Goal: Task Accomplishment & Management: Manage account settings

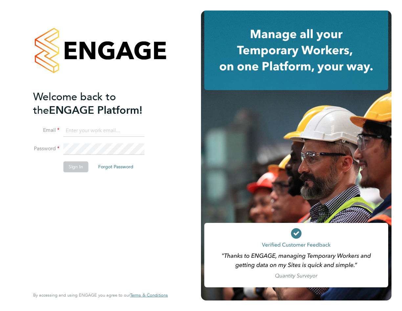
type input "Beth@carbonrecruitment.co.uk"
click at [186, 106] on div "Welcome back to the ENGAGE Platform! Email Beth@carbonrecruitment.co.uk Passwor…" at bounding box center [100, 155] width 201 height 311
click at [77, 163] on button "Sign In" at bounding box center [75, 166] width 25 height 11
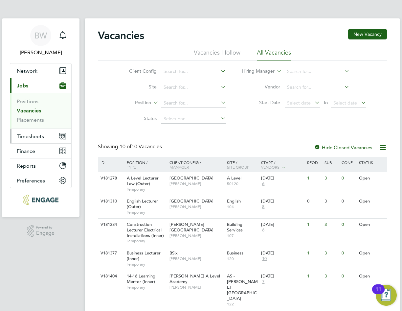
click at [38, 137] on span "Timesheets" at bounding box center [30, 136] width 27 height 6
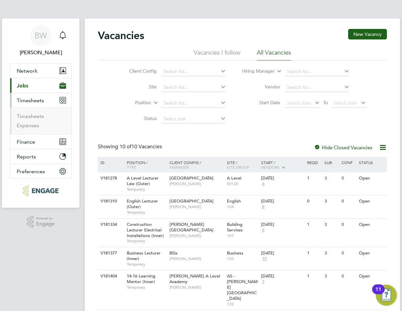
click at [46, 117] on li "Timesheets" at bounding box center [41, 117] width 49 height 9
click at [27, 116] on link "Timesheets" at bounding box center [30, 116] width 27 height 6
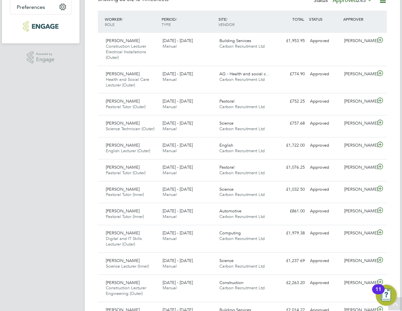
drag, startPoint x: 33, startPoint y: 180, endPoint x: 38, endPoint y: 177, distance: 6.7
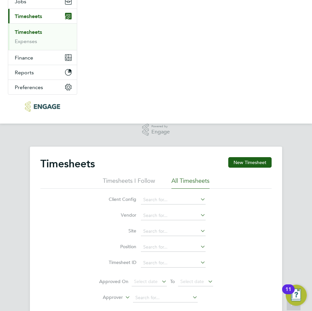
scroll to position [22, 45]
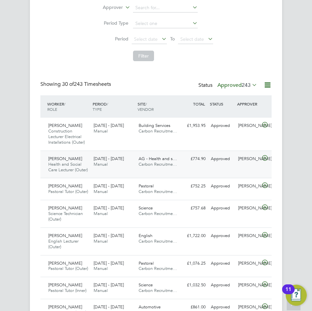
click at [103, 170] on div "[PERSON_NAME] Health and Social Care Lecturer (Outer) [DATE] - [DATE] [DATE] - …" at bounding box center [155, 164] width 231 height 28
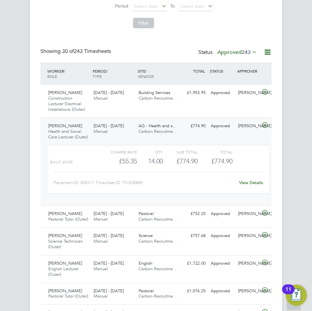
click at [183, 129] on div "£774.90 Approved" at bounding box center [194, 126] width 27 height 11
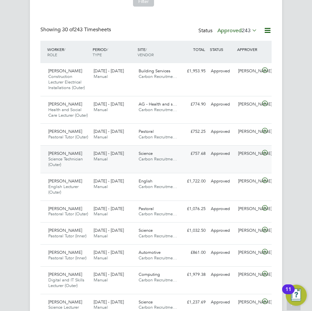
scroll to position [230, 0]
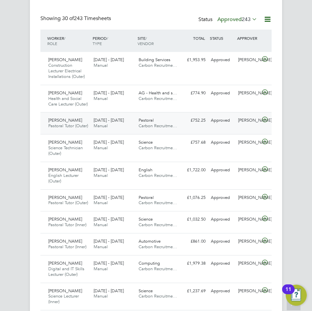
click at [182, 134] on div "[PERSON_NAME] Pastoral Tutor (Outer) [DATE] - [DATE] [DATE] - [DATE] Manual Pas…" at bounding box center [155, 123] width 231 height 22
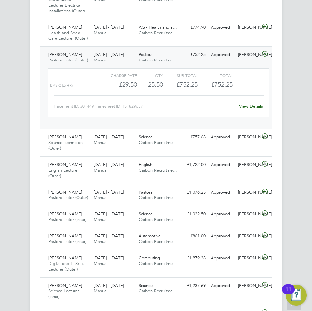
scroll to position [329, 0]
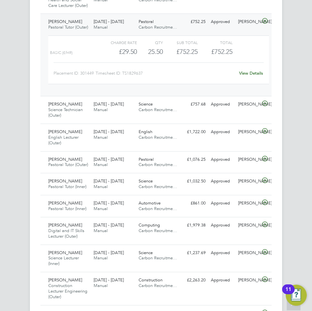
click at [129, 32] on div "[DATE] - [DATE] Manual" at bounding box center [113, 24] width 45 height 16
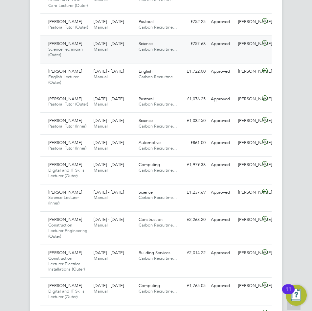
click at [125, 55] on div "[DATE] - [DATE] Manual" at bounding box center [113, 46] width 45 height 16
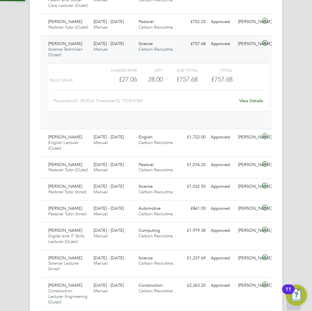
scroll to position [11, 53]
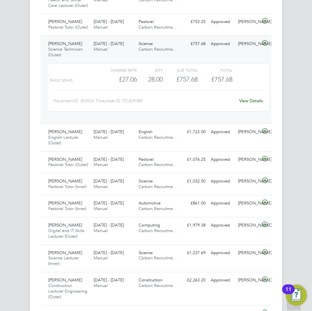
click at [126, 55] on div "[DATE] - [DATE] Manual" at bounding box center [113, 46] width 45 height 16
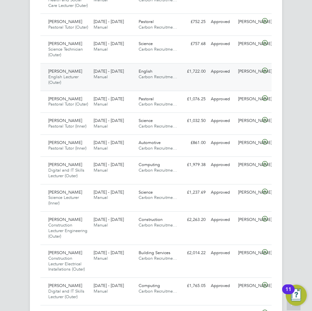
click at [117, 82] on div "[DATE] - [DATE] Manual" at bounding box center [113, 74] width 45 height 16
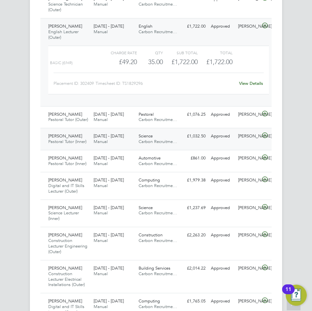
scroll to position [361, 0]
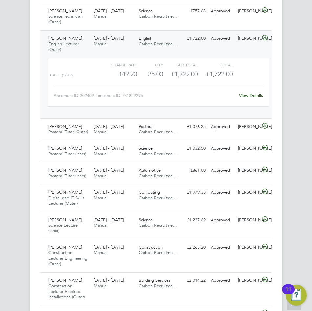
click at [129, 50] on div "[DATE] - [DATE] Manual" at bounding box center [113, 41] width 45 height 16
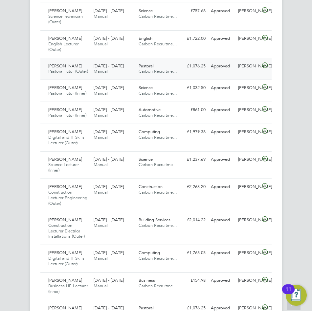
click at [123, 77] on div "[DATE] - [DATE] Manual" at bounding box center [113, 69] width 45 height 16
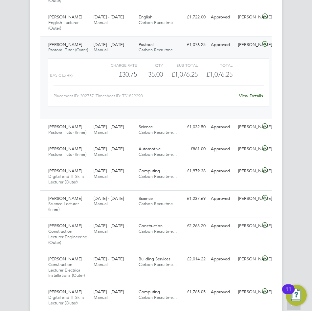
scroll to position [394, 0]
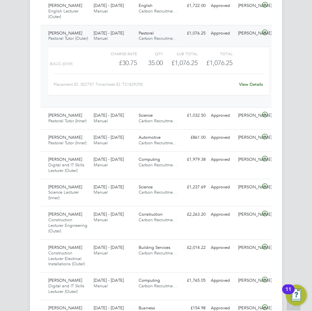
click at [177, 44] on div "Pastoral Carbon Recruitme…" at bounding box center [158, 36] width 45 height 16
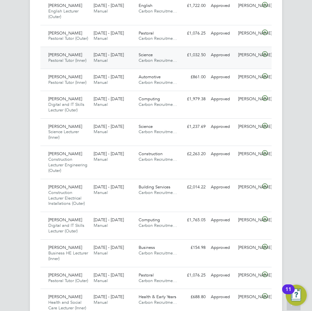
click at [124, 66] on div "[DATE] - [DATE] Manual" at bounding box center [113, 58] width 45 height 16
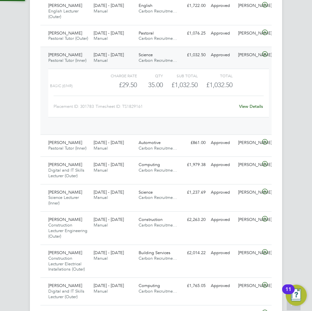
scroll to position [11, 53]
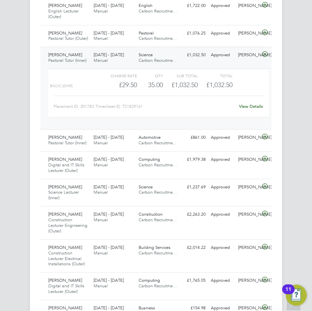
click at [128, 66] on div "[DATE] - [DATE] Manual" at bounding box center [113, 58] width 45 height 16
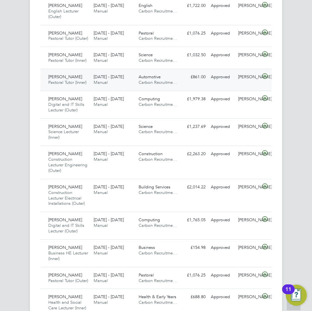
click at [129, 88] on div "[DATE] - [DATE] Manual" at bounding box center [113, 80] width 45 height 16
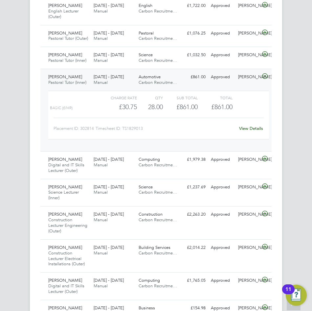
click at [177, 88] on div "Automotive Carbon Recruitme…" at bounding box center [158, 80] width 45 height 16
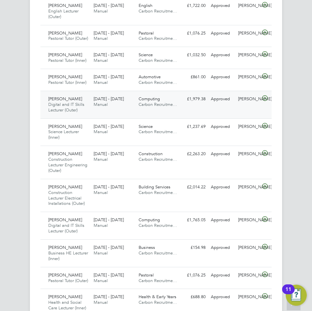
click at [173, 107] on span "Carbon Recruitme…" at bounding box center [158, 105] width 38 height 6
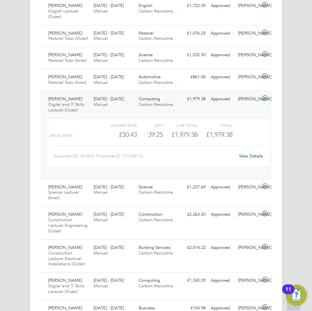
click at [172, 110] on div "Computing Carbon Recruitme…" at bounding box center [158, 102] width 45 height 16
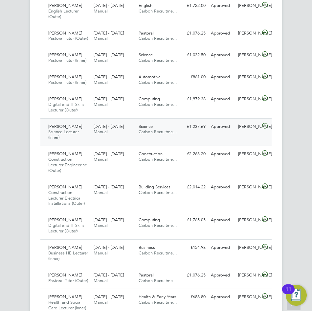
click at [170, 138] on div "Science Carbon Recruitme…" at bounding box center [158, 129] width 45 height 16
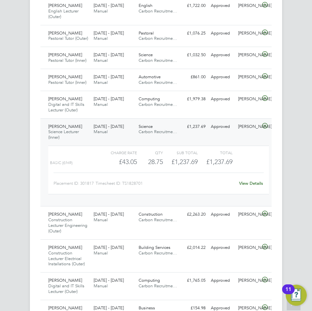
click at [167, 138] on div "Science Carbon Recruitme…" at bounding box center [158, 129] width 45 height 16
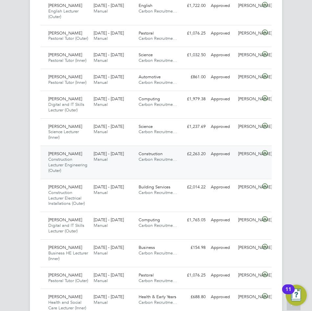
click at [171, 165] on div "Construction Carbon Recruitme…" at bounding box center [158, 157] width 45 height 16
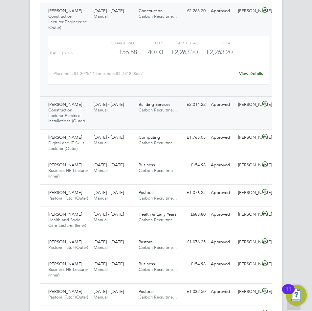
scroll to position [526, 0]
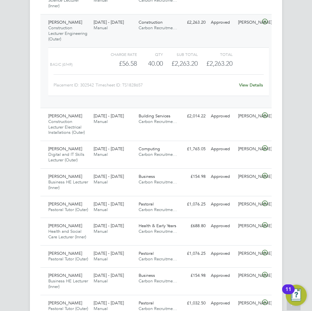
click at [182, 45] on div "[PERSON_NAME] Construction Lecturer Engineering (Outer) [DATE] - [DATE] [DATE] …" at bounding box center [155, 61] width 231 height 94
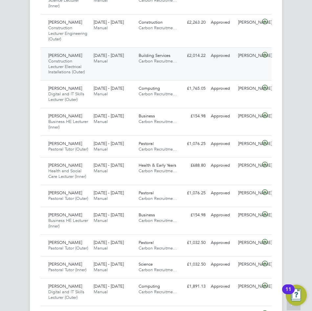
click at [180, 67] on div "Building Services Carbon Recruitme…" at bounding box center [158, 58] width 45 height 16
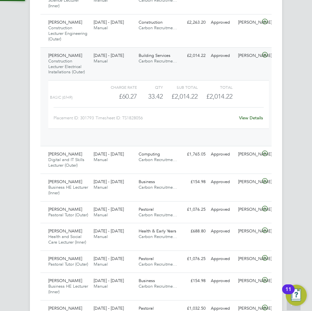
scroll to position [11, 53]
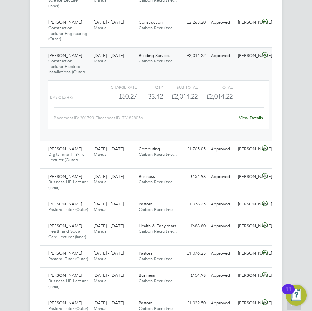
click at [177, 67] on div "Building Services Carbon Recruitme…" at bounding box center [158, 58] width 45 height 16
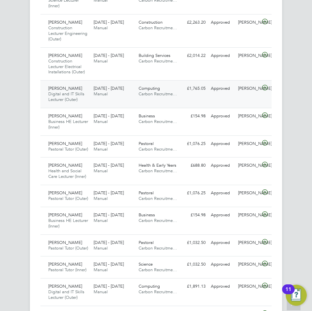
click at [131, 100] on div "[DATE] - [DATE] Manual" at bounding box center [113, 91] width 45 height 16
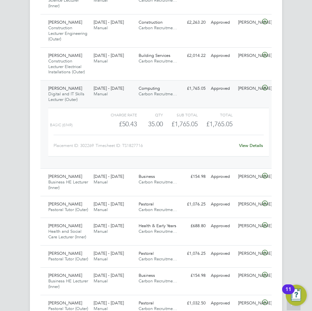
click at [127, 100] on div "[DATE] - [DATE] Manual" at bounding box center [113, 91] width 45 height 16
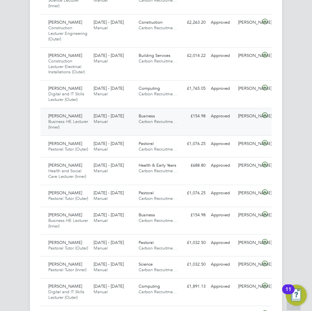
click at [120, 127] on div "[DATE] - [DATE] Manual" at bounding box center [113, 119] width 45 height 16
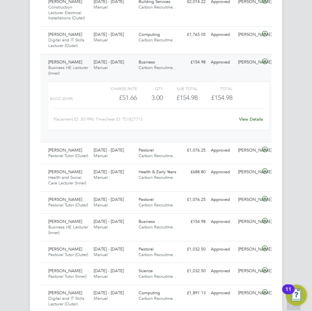
scroll to position [591, 0]
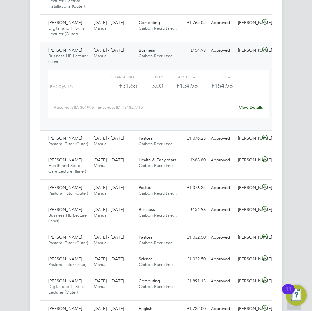
click at [128, 61] on div "[DATE] - [DATE] Manual" at bounding box center [113, 53] width 45 height 16
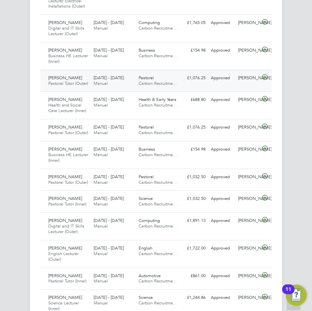
click at [117, 89] on div "[DATE] - [DATE] Manual" at bounding box center [113, 81] width 45 height 16
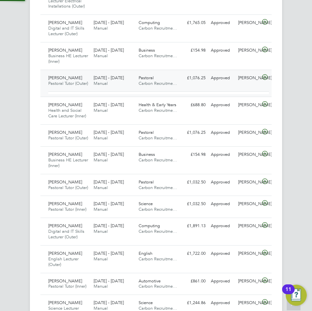
scroll to position [11, 53]
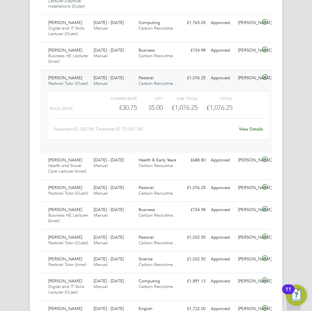
click at [182, 83] on div "£1,076.25 Approved" at bounding box center [194, 78] width 27 height 11
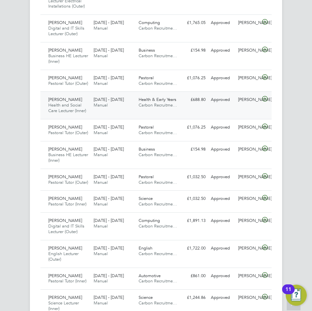
click at [163, 111] on div "Health & Early Years Carbon Recruitme…" at bounding box center [158, 102] width 45 height 16
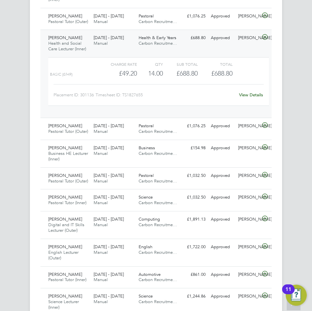
scroll to position [657, 0]
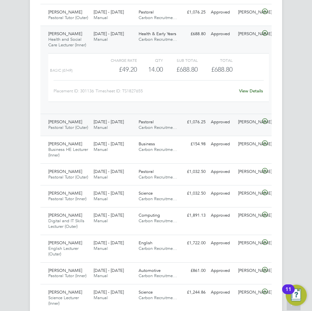
click at [114, 133] on div "[DATE] - [DATE] Manual" at bounding box center [113, 125] width 45 height 16
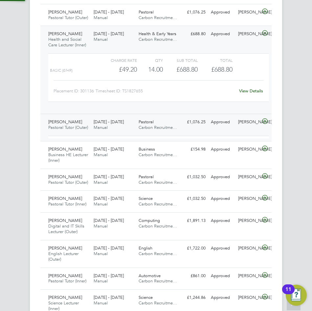
scroll to position [11, 53]
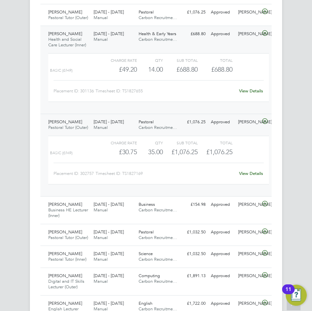
click at [129, 45] on div "[DATE] - [DATE] Manual" at bounding box center [113, 37] width 45 height 16
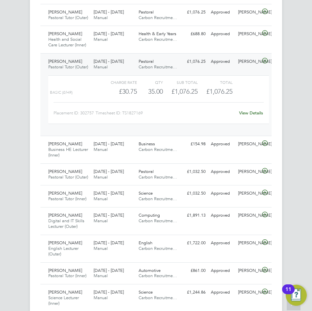
click at [127, 73] on div "[DATE] - [DATE] Manual" at bounding box center [113, 64] width 45 height 16
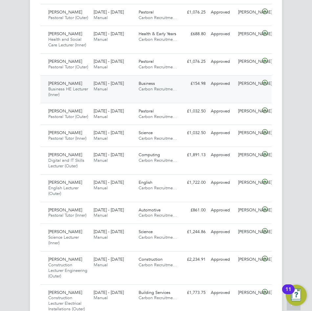
click at [129, 95] on div "[DATE] - [DATE] Manual" at bounding box center [113, 86] width 45 height 16
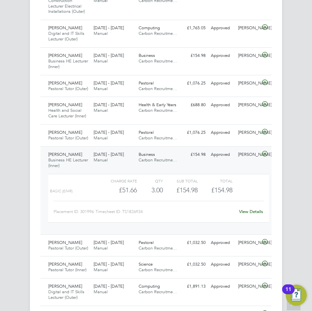
scroll to position [624, 0]
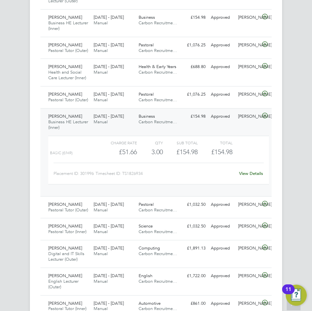
click at [178, 127] on div "Business Carbon Recruitme…" at bounding box center [158, 119] width 45 height 16
